Goal: Task Accomplishment & Management: Manage account settings

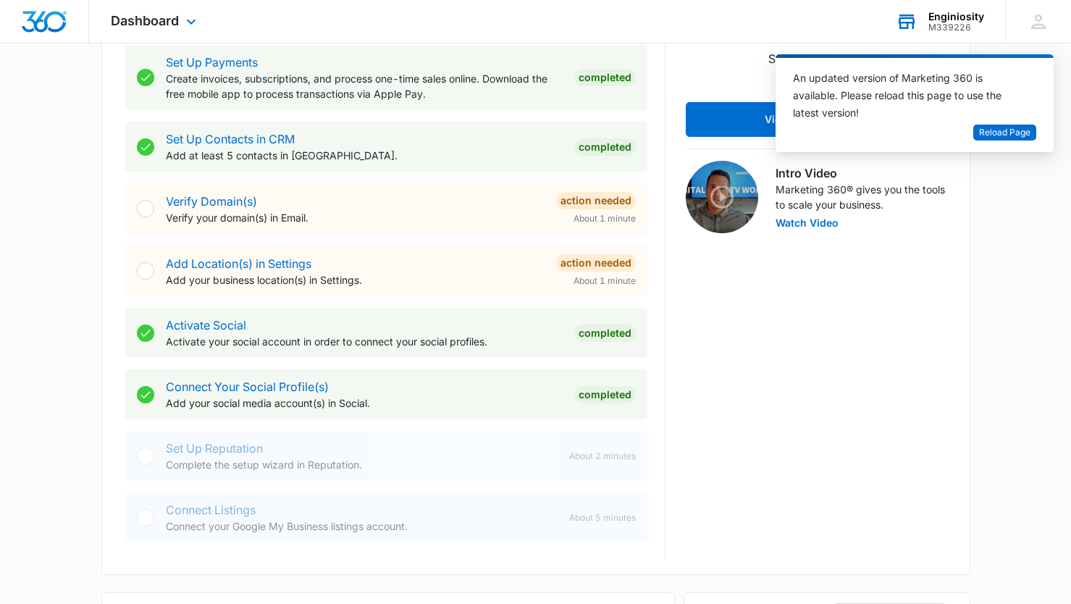
click at [952, 23] on div "M339226" at bounding box center [956, 27] width 56 height 10
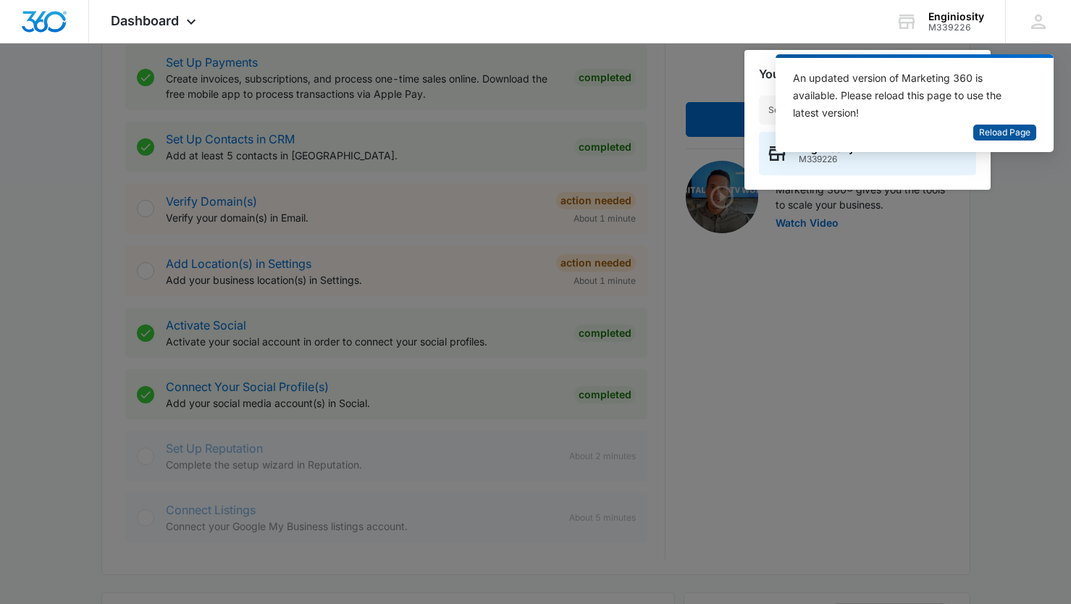
click at [988, 133] on span "Reload Page" at bounding box center [1004, 133] width 51 height 14
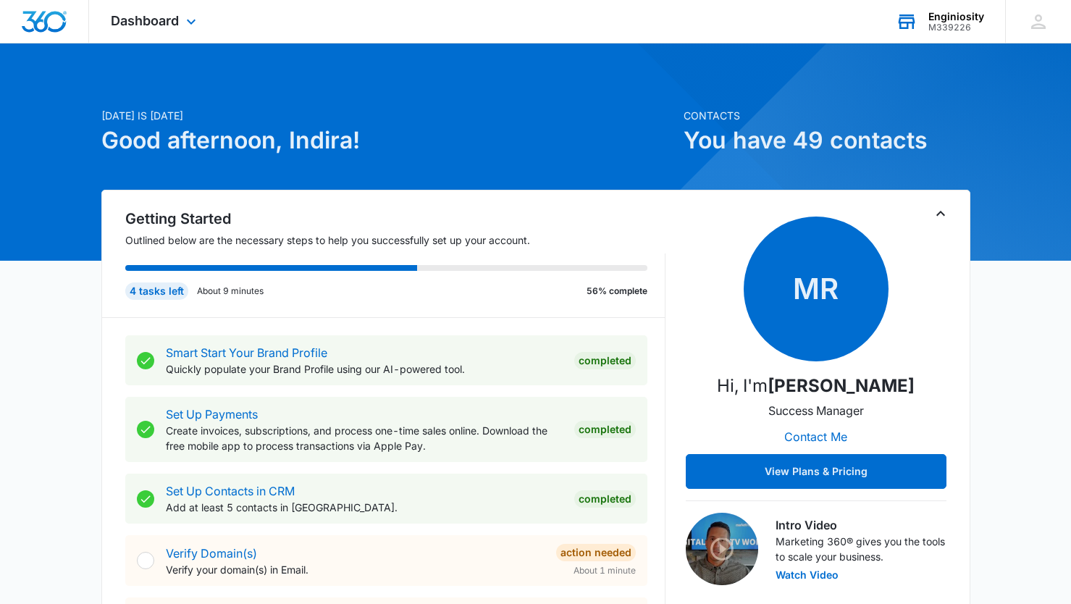
click at [958, 17] on div "Enginiosity" at bounding box center [956, 17] width 56 height 12
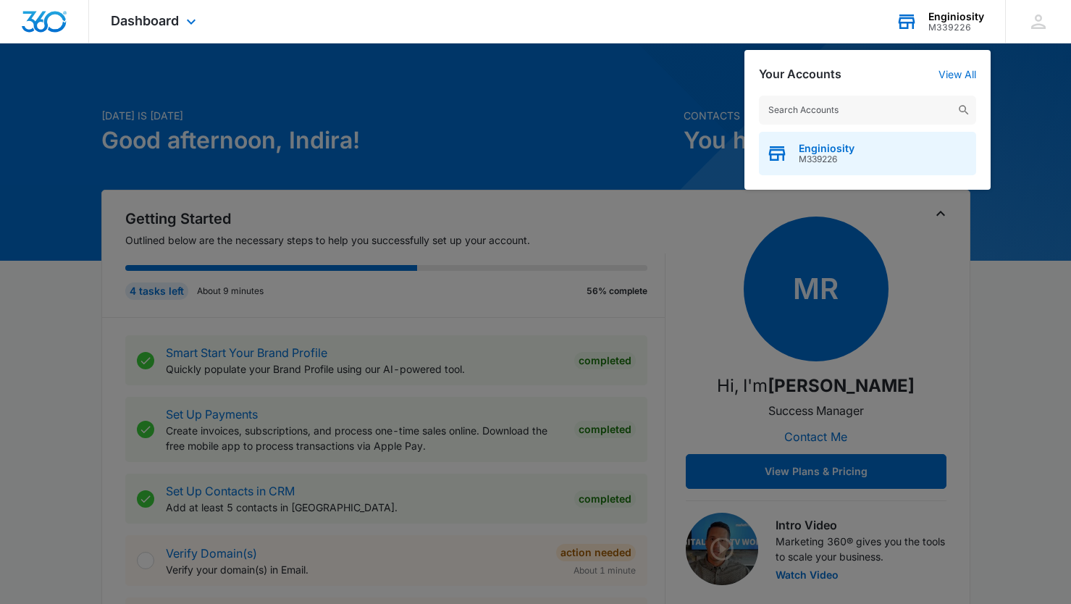
click at [903, 153] on div "Enginiosity M339226" at bounding box center [867, 153] width 217 height 43
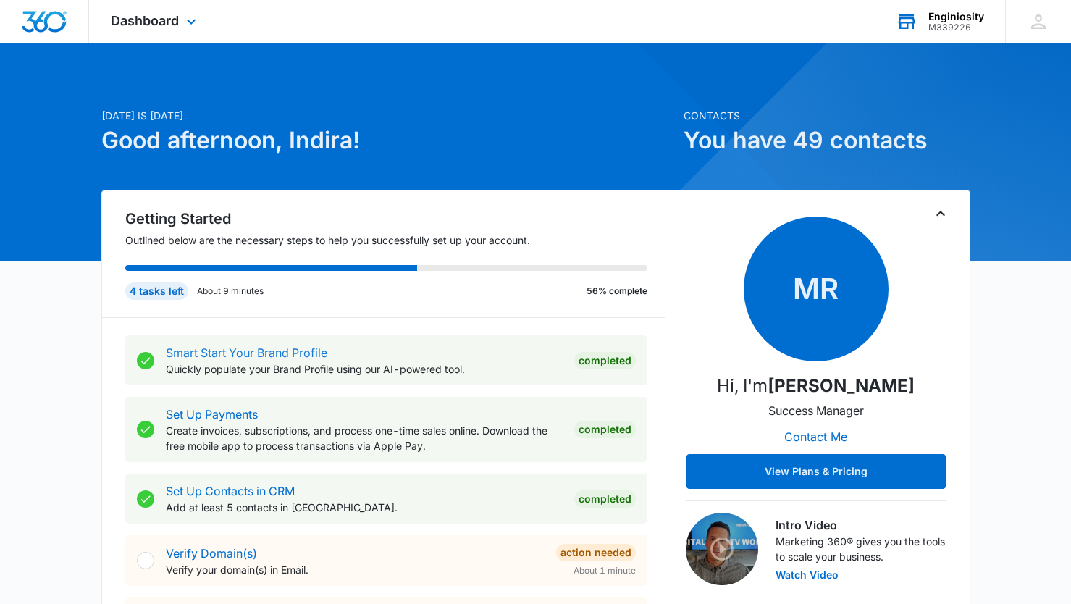
click at [268, 351] on link "Smart Start Your Brand Profile" at bounding box center [246, 352] width 161 height 14
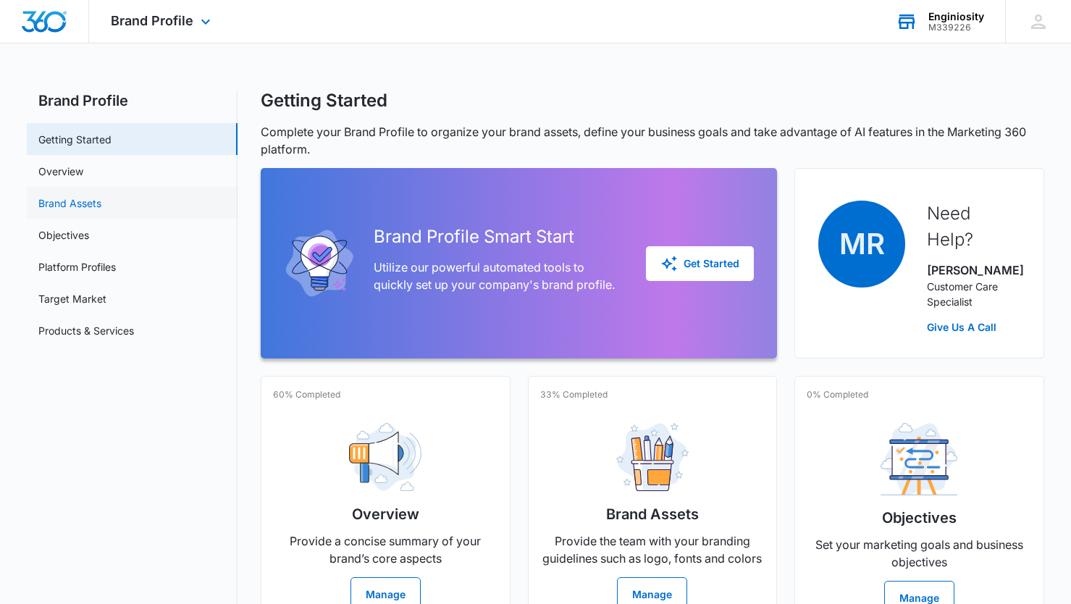
click at [75, 202] on link "Brand Assets" at bounding box center [69, 203] width 63 height 15
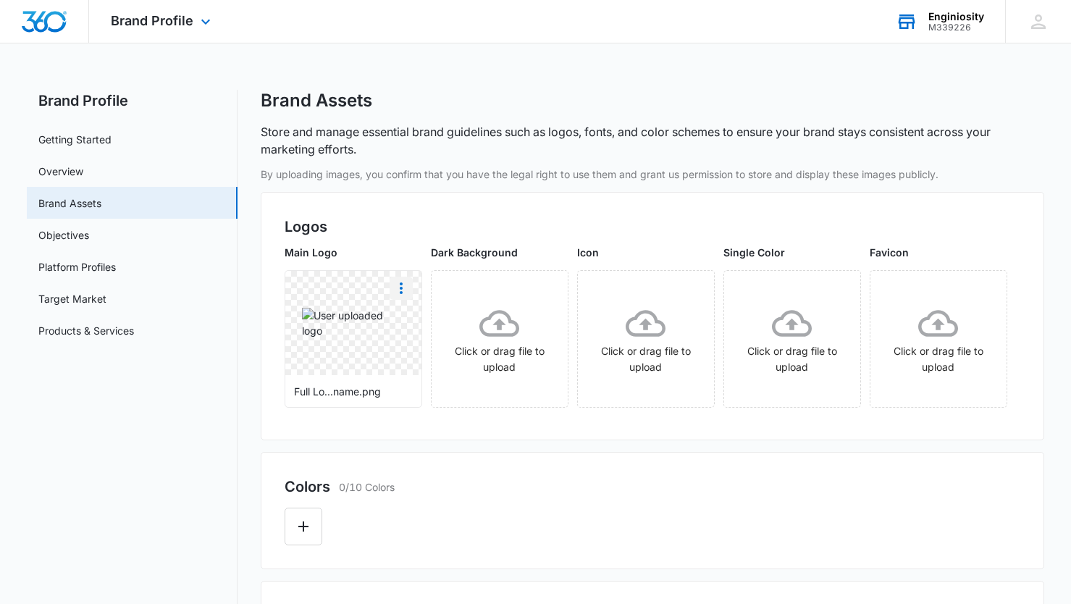
click at [400, 289] on icon "More" at bounding box center [401, 288] width 3 height 12
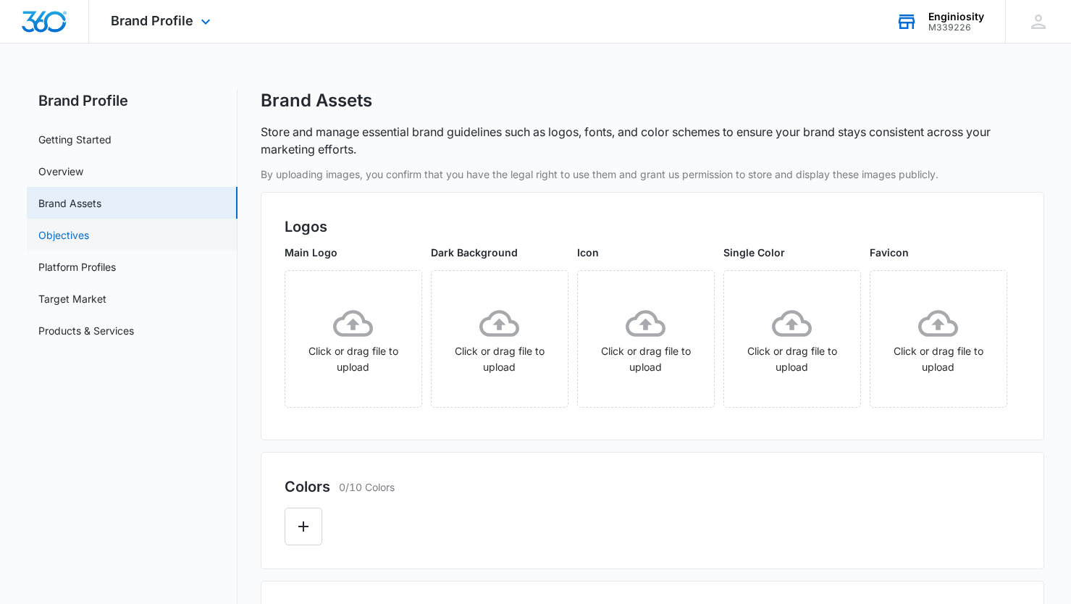
click at [76, 240] on link "Objectives" at bounding box center [63, 234] width 51 height 15
